Goal: Go to known website: Access a specific website the user already knows

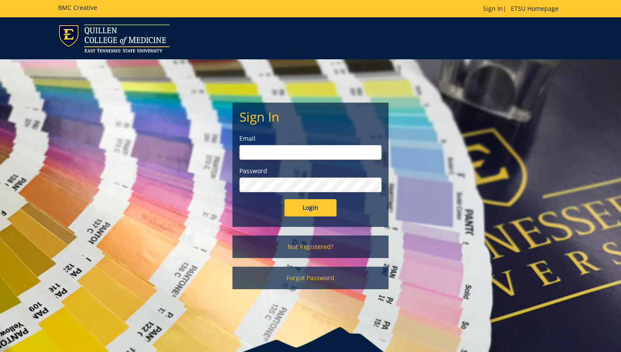
type input "[EMAIL_ADDRESS][DOMAIN_NAME]"
click at [311, 207] on input "Login" at bounding box center [310, 207] width 52 height 17
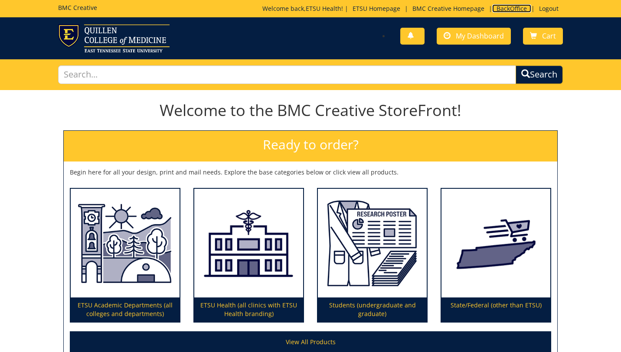
click at [499, 7] on link "BackOffice" at bounding box center [511, 8] width 39 height 8
